Goal: Task Accomplishment & Management: Use online tool/utility

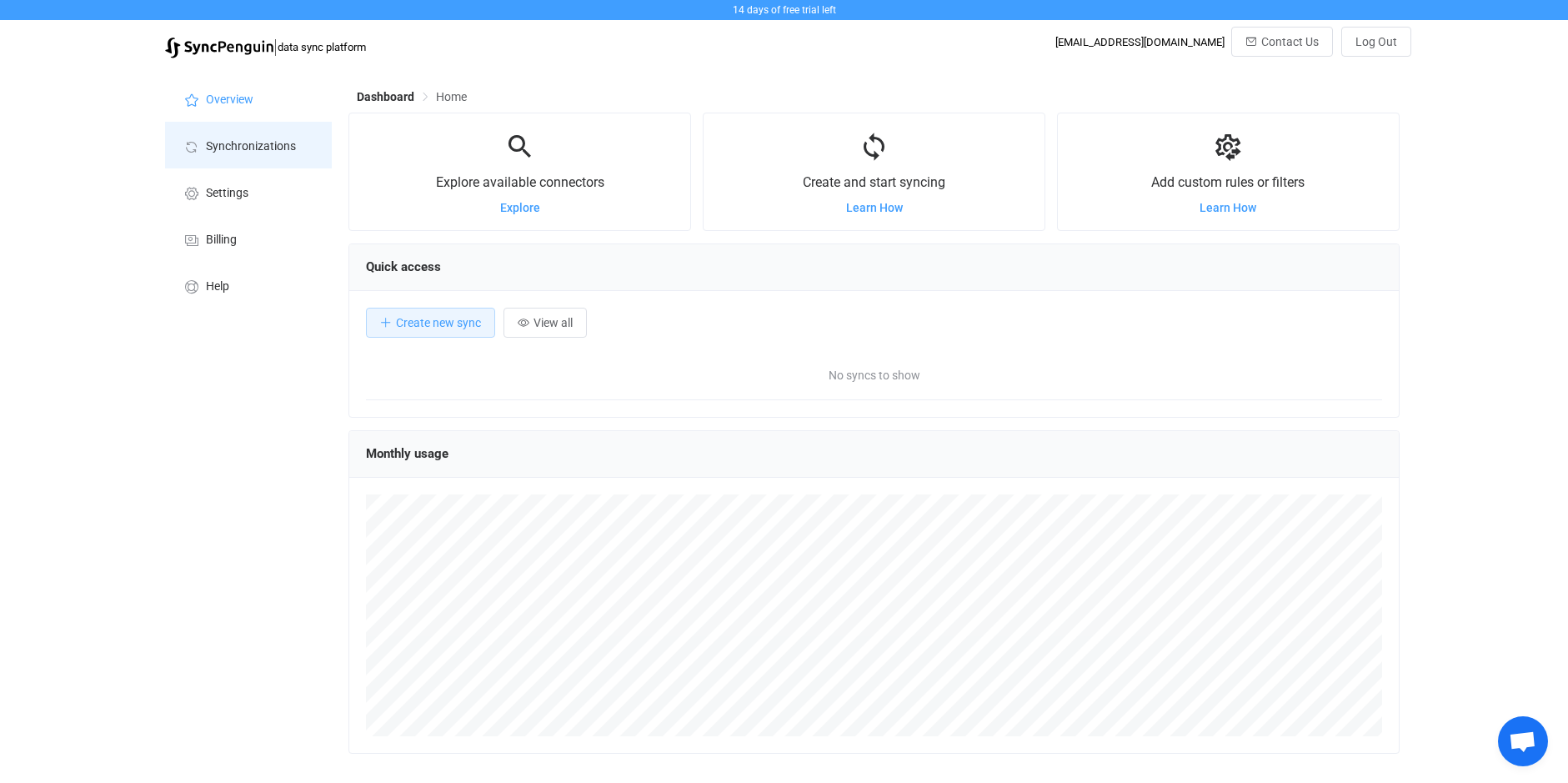
click at [233, 146] on span "Synchronizations" at bounding box center [250, 147] width 90 height 14
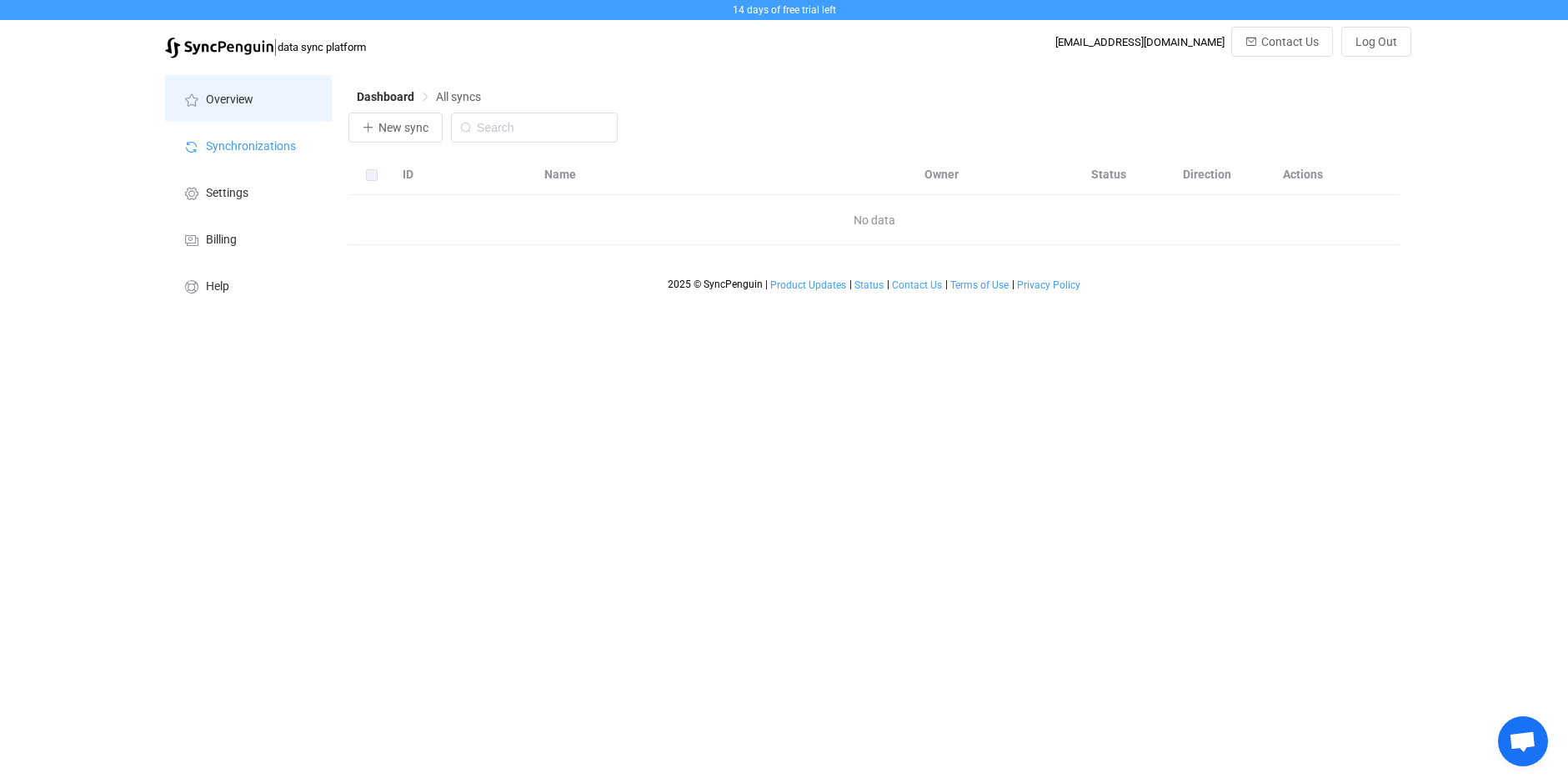
click at [232, 99] on span "Overview" at bounding box center [229, 100] width 47 height 14
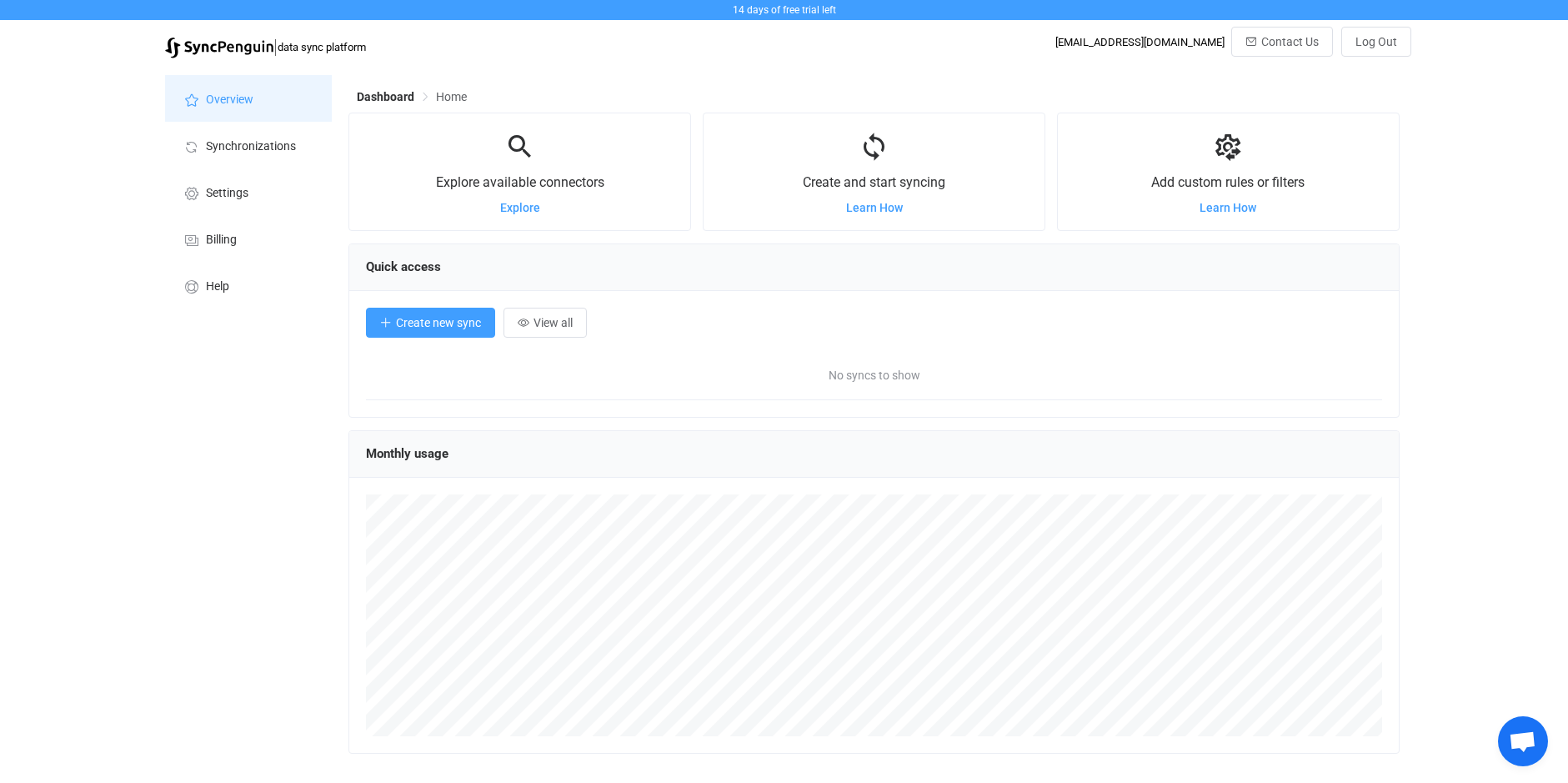
scroll to position [323, 1051]
click at [428, 328] on span "Create new sync" at bounding box center [438, 322] width 85 height 14
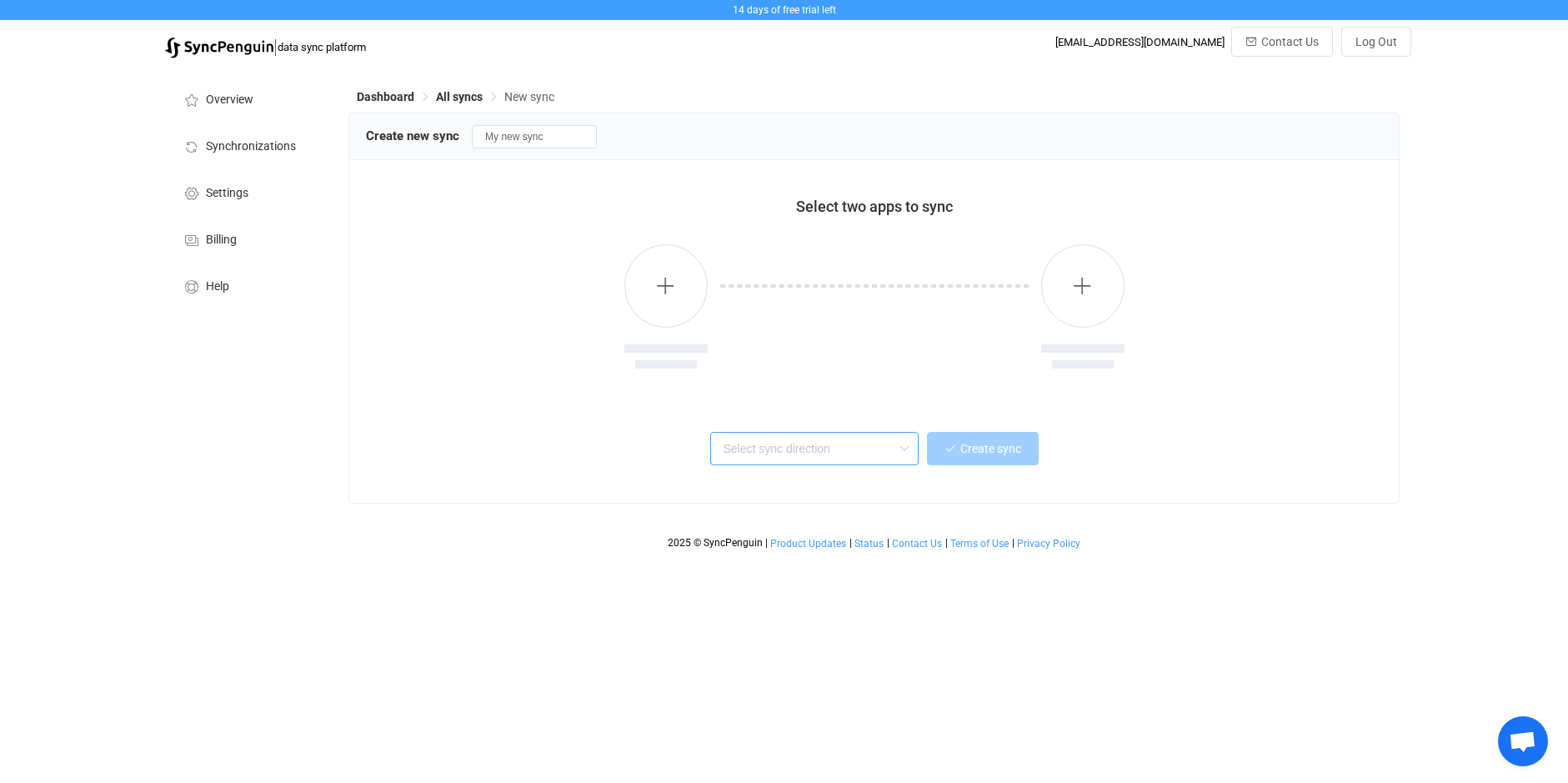
click at [765, 450] on input "text" at bounding box center [814, 448] width 208 height 34
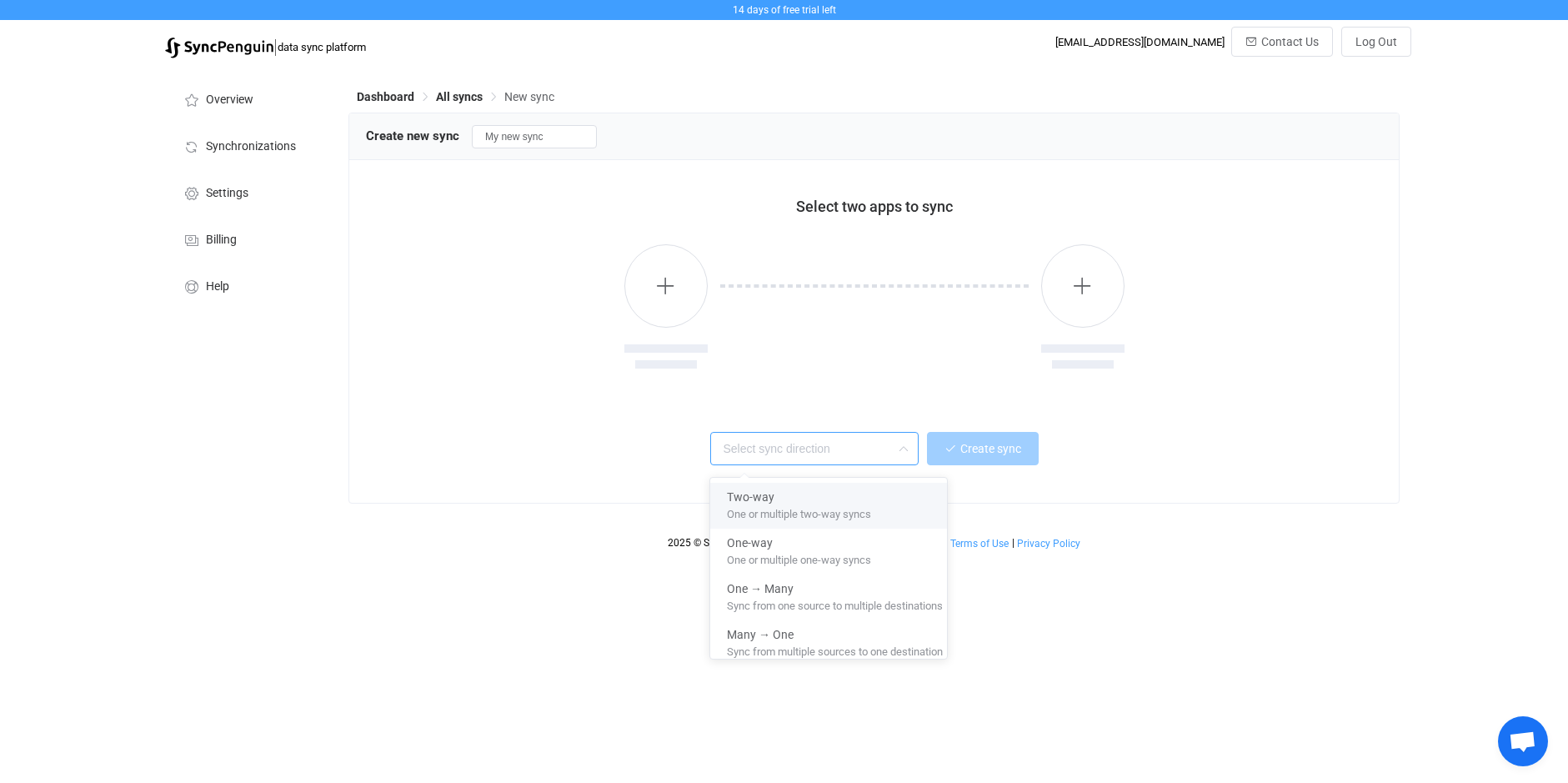
click at [761, 517] on span "One or multiple two-way syncs" at bounding box center [798, 511] width 144 height 18
type input "Two-way"
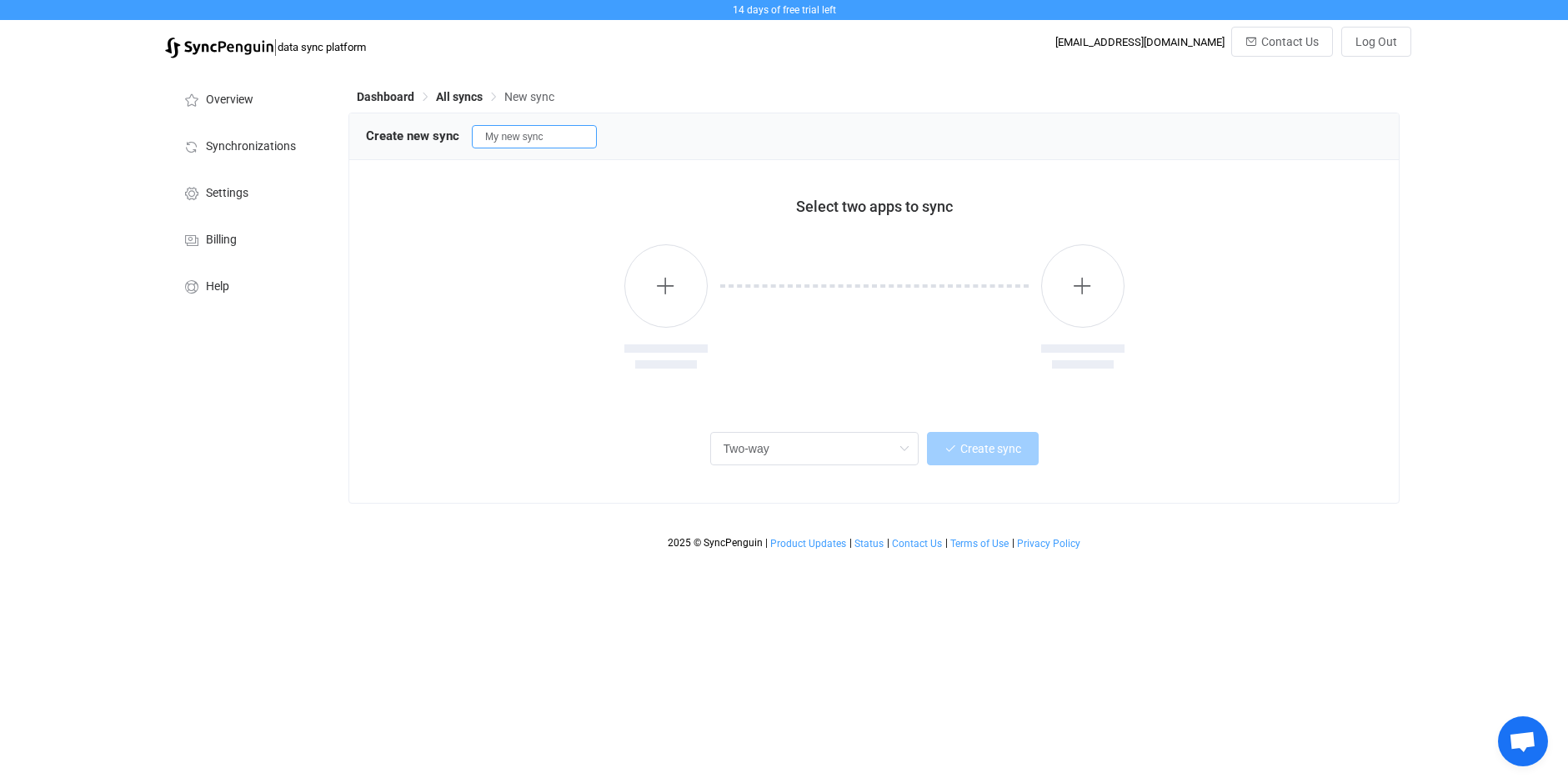
drag, startPoint x: 568, startPoint y: 140, endPoint x: 355, endPoint y: 139, distance: 213.0
click at [355, 139] on div "Create new sync My new sync" at bounding box center [874, 136] width 1050 height 46
type input "Situation Room"
